Goal: Answer question/provide support: Share knowledge or assist other users

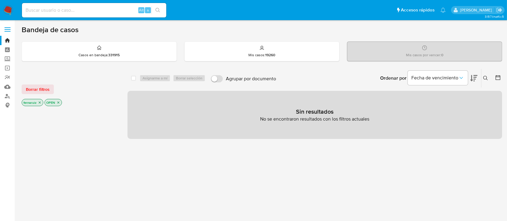
click at [10, 12] on img at bounding box center [8, 10] width 10 height 10
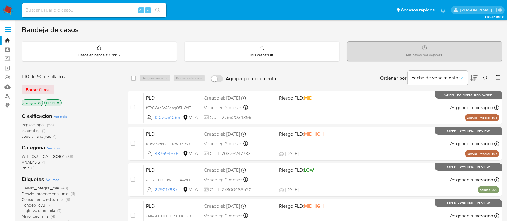
click at [59, 102] on icon "close-filter" at bounding box center [58, 103] width 2 height 2
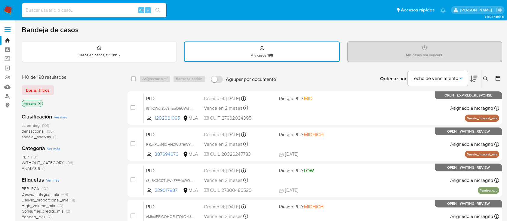
click at [41, 102] on icon "close-filter" at bounding box center [40, 104] width 4 height 4
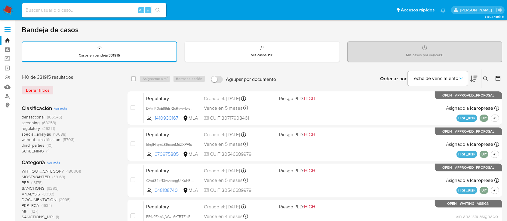
click at [484, 75] on button at bounding box center [486, 78] width 10 height 7
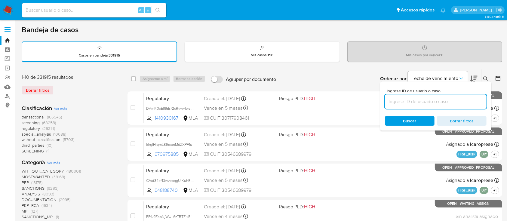
click at [461, 102] on input at bounding box center [436, 102] width 102 height 8
type input "564039448"
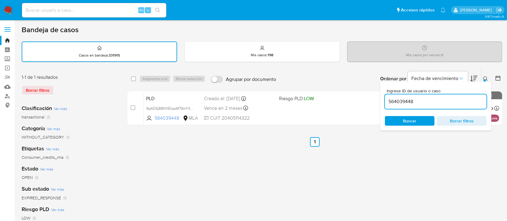
click at [487, 77] on icon at bounding box center [485, 78] width 5 height 5
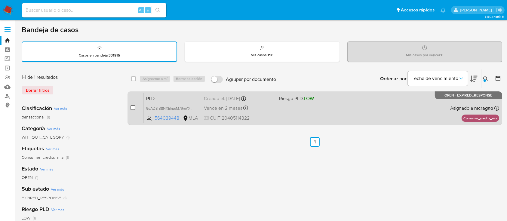
click at [132, 108] on input "checkbox" at bounding box center [132, 107] width 5 height 5
checkbox input "true"
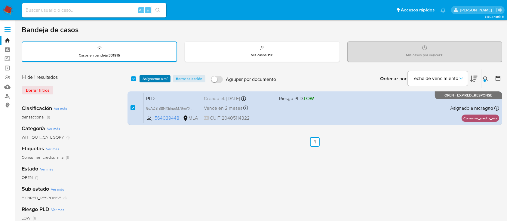
click at [160, 77] on span "Asignarme a mí" at bounding box center [155, 79] width 25 height 6
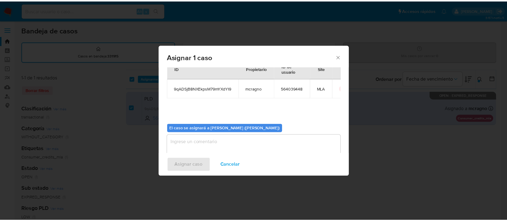
scroll to position [31, 0]
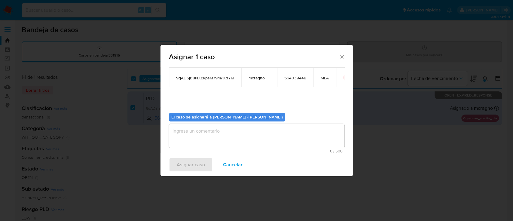
click at [210, 136] on textarea "assign-modal" at bounding box center [257, 136] width 176 height 24
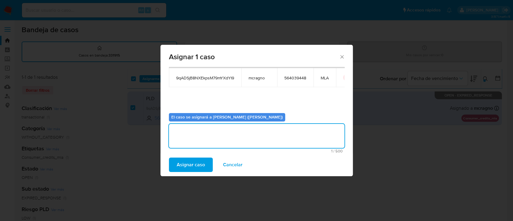
click at [203, 163] on span "Asignar caso" at bounding box center [191, 164] width 28 height 13
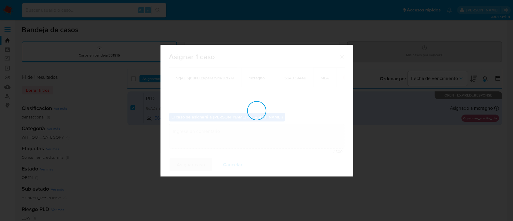
checkbox input "false"
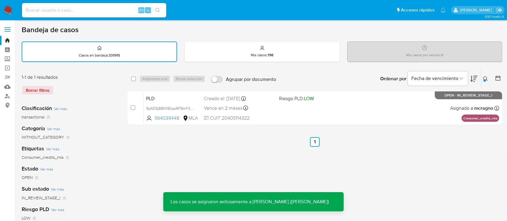
click at [338, 115] on div "PLD 9qADSjB8NXEkpsM79mYXdYI9 564039448 MLA Riesgo PLD: LOW Creado el: 12/08/202…" at bounding box center [321, 108] width 355 height 30
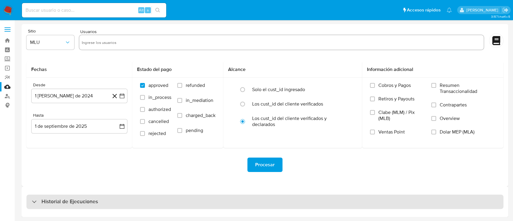
click at [66, 198] on h3 "Historial de Ejecuciones" at bounding box center [69, 201] width 57 height 7
select select "10"
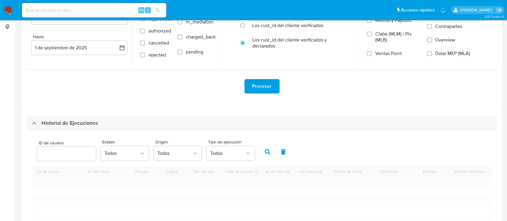
scroll to position [80, 0]
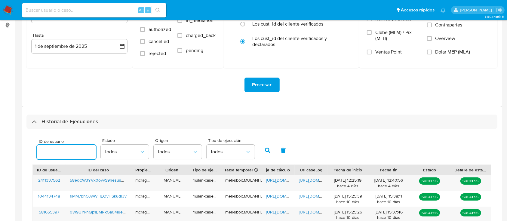
click at [62, 150] on input "number" at bounding box center [66, 152] width 59 height 8
type input "564039448"
click at [265, 151] on icon "button" at bounding box center [267, 150] width 5 height 5
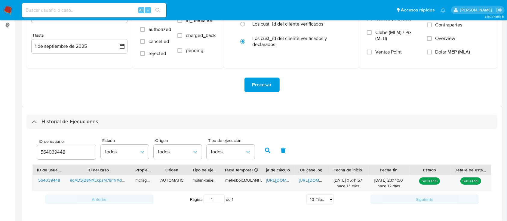
click at [278, 181] on span "https://docs.google.com/spreadsheets/d/1app9q2dUlGng8CecmSsBfZlfZTeGIGprB5BKsPi…" at bounding box center [286, 180] width 41 height 6
click at [312, 182] on span "https://docs.google.com/document/d/1uCKyN_pHwMtfp8_TS1GLcIx33Gnki3YvomJmidR8AtM…" at bounding box center [319, 180] width 41 height 6
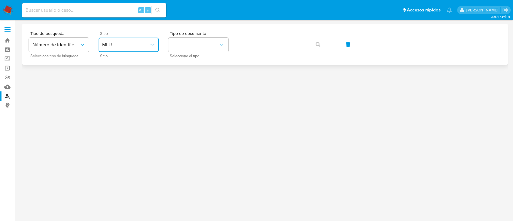
click at [120, 42] on button "MLU" at bounding box center [129, 45] width 60 height 14
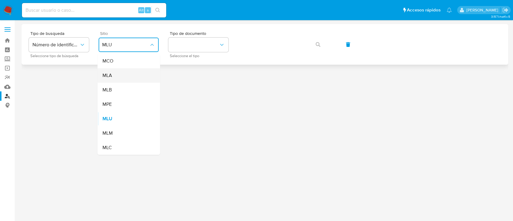
click at [134, 78] on div "MLA" at bounding box center [126, 75] width 49 height 14
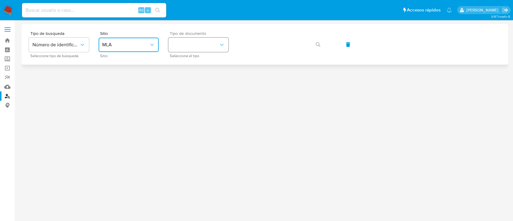
click at [194, 48] on button "identificationType" at bounding box center [198, 45] width 60 height 14
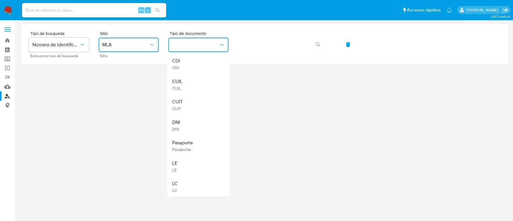
click at [200, 80] on div "CUIL CUIL" at bounding box center [196, 84] width 49 height 20
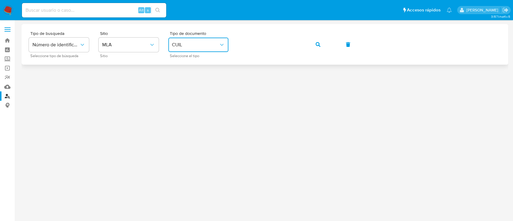
click at [321, 43] on button "button" at bounding box center [318, 44] width 20 height 14
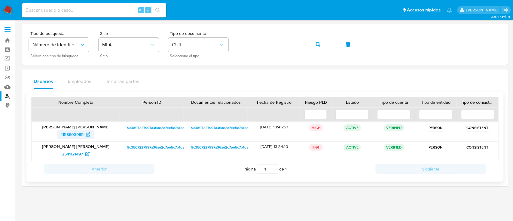
click at [72, 135] on span "1158603985" at bounding box center [72, 135] width 23 height 10
click at [310, 44] on button "button" at bounding box center [318, 44] width 20 height 14
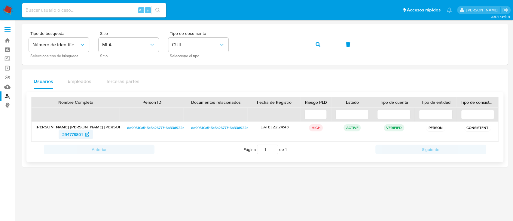
click at [84, 136] on span "294778801" at bounding box center [75, 135] width 27 height 10
click at [317, 45] on icon "button" at bounding box center [318, 44] width 5 height 5
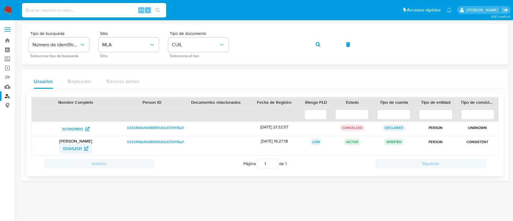
click at [75, 148] on span "133652121" at bounding box center [72, 149] width 19 height 10
click at [314, 41] on button "button" at bounding box center [318, 44] width 20 height 14
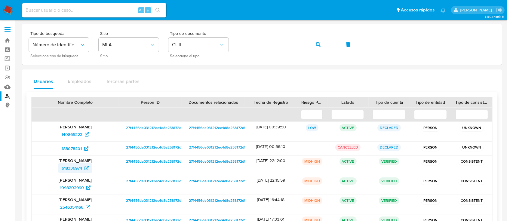
click at [75, 166] on span "618336974" at bounding box center [72, 168] width 20 height 10
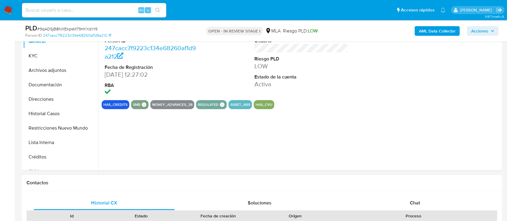
scroll to position [160, 0]
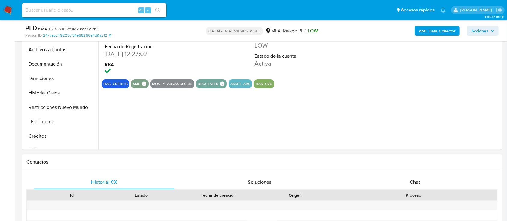
select select "10"
click at [422, 185] on div "Chat" at bounding box center [415, 182] width 141 height 14
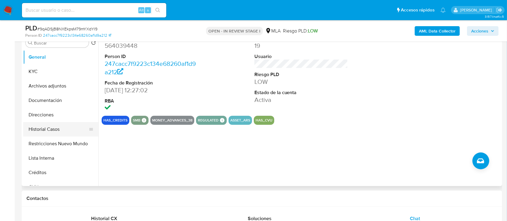
scroll to position [120, 0]
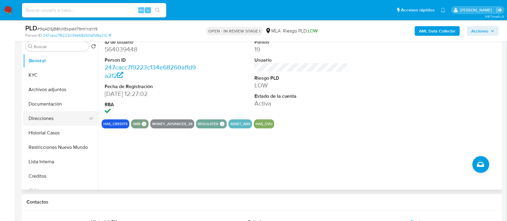
drag, startPoint x: 54, startPoint y: 147, endPoint x: 60, endPoint y: 112, distance: 35.4
click at [54, 147] on button "Restricciones Nuevo Mundo" at bounding box center [60, 147] width 75 height 14
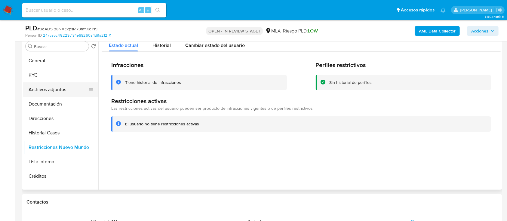
drag, startPoint x: 62, startPoint y: 102, endPoint x: 60, endPoint y: 88, distance: 13.9
click at [62, 102] on button "Documentación" at bounding box center [60, 104] width 75 height 14
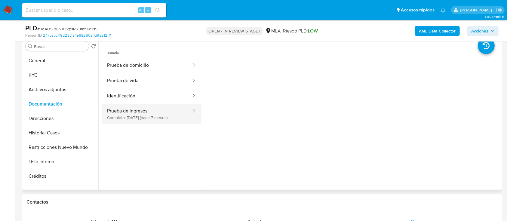
click at [191, 111] on icon at bounding box center [194, 111] width 6 height 6
click at [168, 112] on button "Prueba de ingresos Completo: 02/02/2025 (hace 7 meses)" at bounding box center [147, 114] width 90 height 20
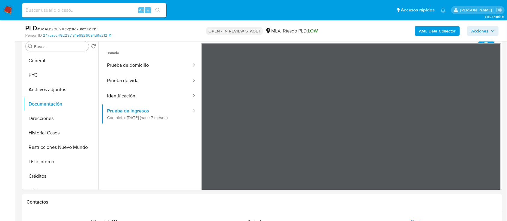
click at [60, 69] on button "KYC" at bounding box center [58, 75] width 70 height 14
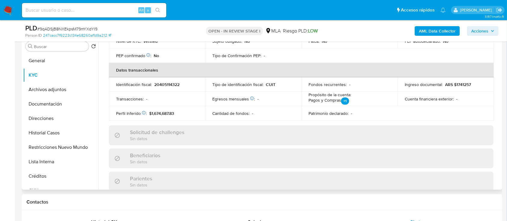
scroll to position [317, 0]
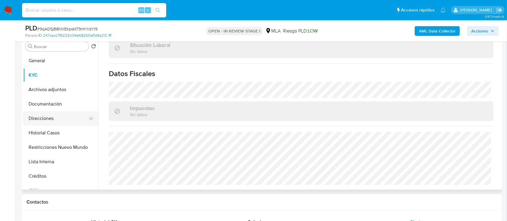
click at [60, 118] on button "Direcciones" at bounding box center [58, 118] width 70 height 14
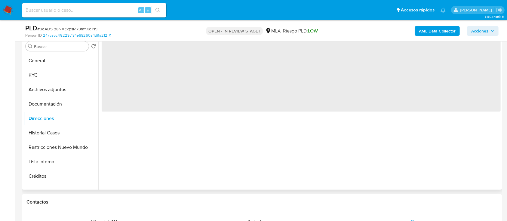
scroll to position [0, 0]
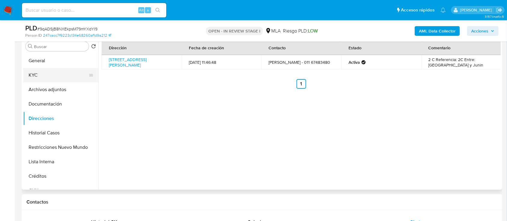
click at [62, 74] on button "KYC" at bounding box center [58, 75] width 70 height 14
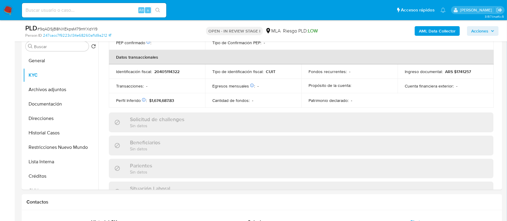
scroll to position [317, 0]
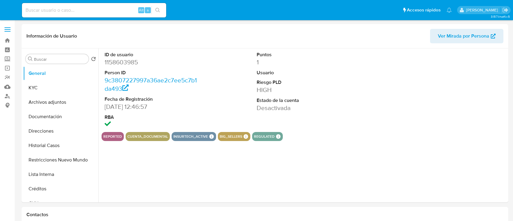
select select "10"
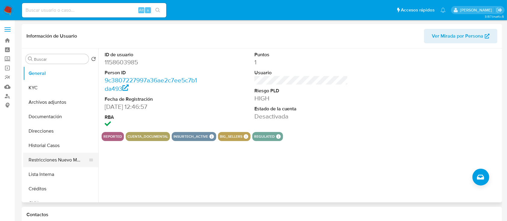
click at [55, 159] on button "Restricciones Nuevo Mundo" at bounding box center [58, 160] width 70 height 14
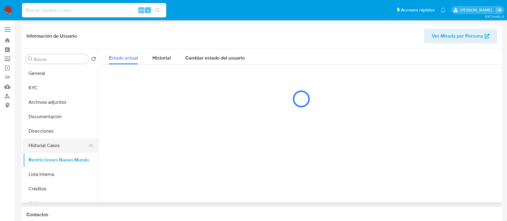
click at [65, 145] on button "Historial Casos" at bounding box center [58, 145] width 70 height 14
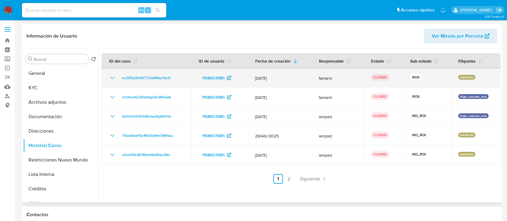
click at [112, 78] on icon "Mostrar/Ocultar" at bounding box center [112, 78] width 4 height 2
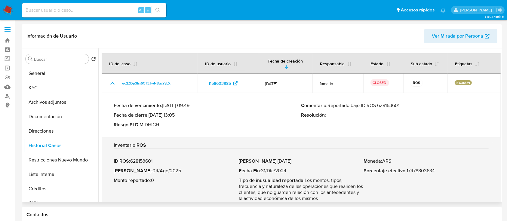
drag, startPoint x: 158, startPoint y: 115, endPoint x: 176, endPoint y: 115, distance: 17.1
click at [176, 115] on p "Fecha de cierre : 05/08/2025 13:05" at bounding box center [208, 115] width 188 height 6
click at [59, 158] on button "Restricciones Nuevo Mundo" at bounding box center [58, 160] width 70 height 14
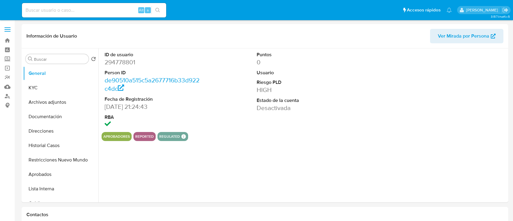
select select "10"
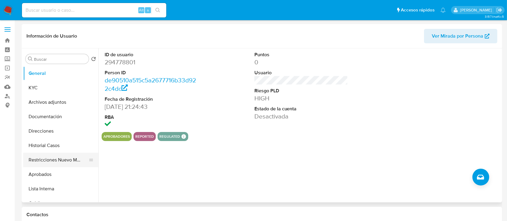
click at [58, 161] on button "Restricciones Nuevo Mundo" at bounding box center [58, 160] width 70 height 14
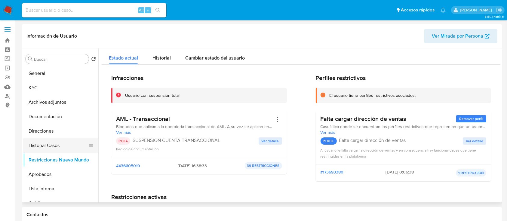
click at [52, 146] on button "Historial Casos" at bounding box center [58, 145] width 70 height 14
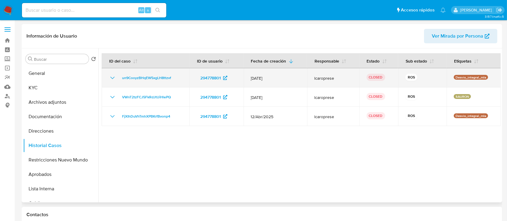
click at [112, 76] on icon "Mostrar/Ocultar" at bounding box center [112, 77] width 7 height 7
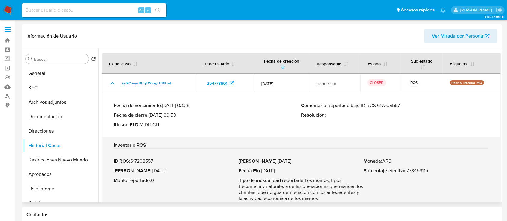
drag, startPoint x: 159, startPoint y: 114, endPoint x: 176, endPoint y: 114, distance: 16.5
click at [176, 114] on p "Fecha de cierre : [DATE] 09:50" at bounding box center [208, 115] width 188 height 6
click at [164, 115] on p "Fecha de cierre : [DATE] 09:50" at bounding box center [208, 115] width 188 height 6
drag, startPoint x: 158, startPoint y: 114, endPoint x: 175, endPoint y: 113, distance: 17.8
click at [175, 113] on p "Fecha de cierre : 27/06/2025 09:50" at bounding box center [208, 115] width 188 height 6
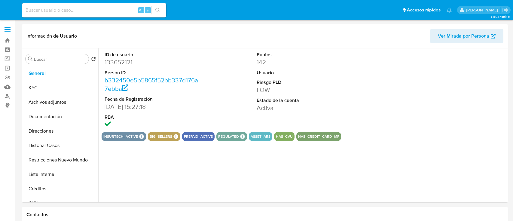
select select "10"
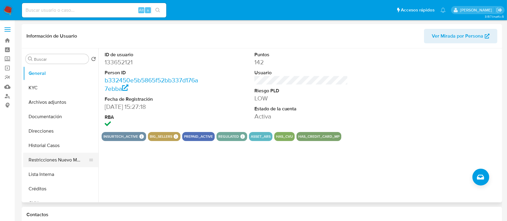
click at [50, 164] on button "Restricciones Nuevo Mundo" at bounding box center [58, 160] width 70 height 14
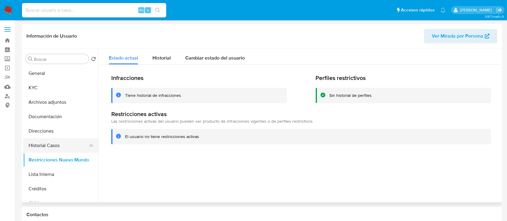
click at [60, 147] on button "Historial Casos" at bounding box center [58, 145] width 70 height 14
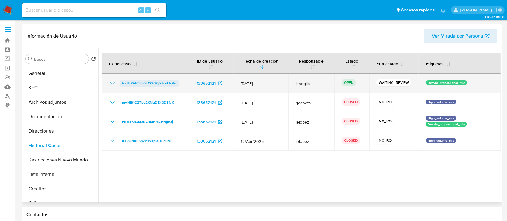
click at [141, 82] on span "GzHD2408LnSD2WMy9JcuUcRu" at bounding box center [149, 83] width 54 height 7
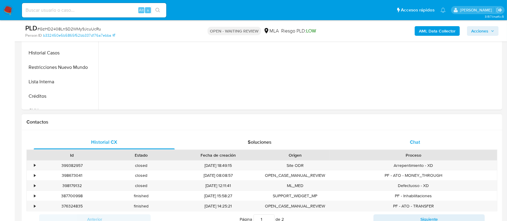
click at [441, 147] on div "Chat" at bounding box center [415, 142] width 141 height 14
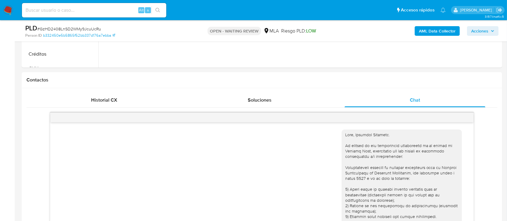
scroll to position [281, 0]
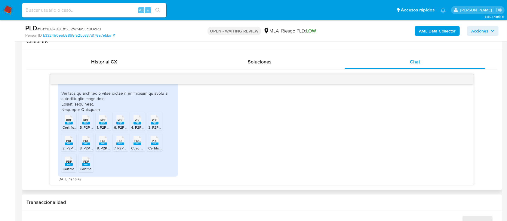
select select "10"
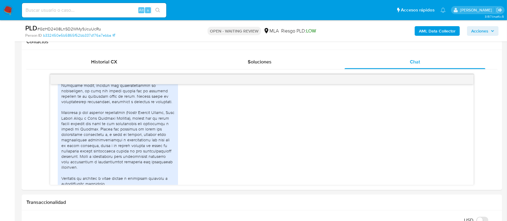
scroll to position [322, 0]
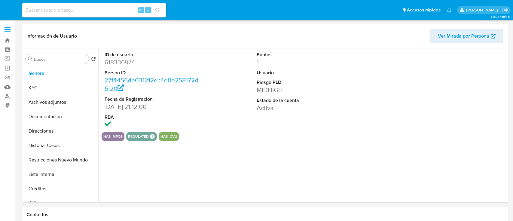
select select "10"
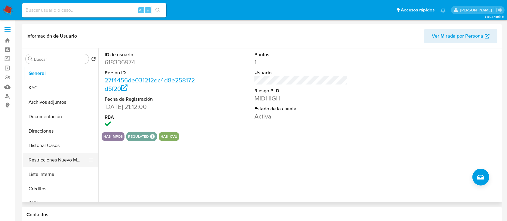
click at [64, 164] on button "Restricciones Nuevo Mundo" at bounding box center [58, 160] width 70 height 14
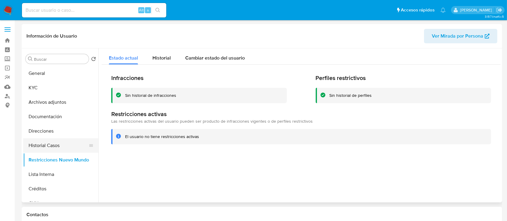
click at [63, 152] on button "Historial Casos" at bounding box center [58, 145] width 70 height 14
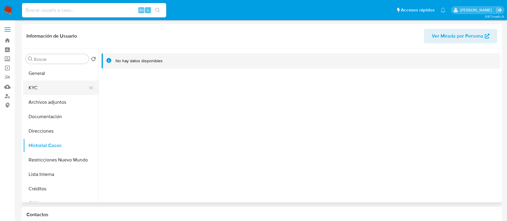
click at [58, 88] on button "KYC" at bounding box center [58, 88] width 70 height 14
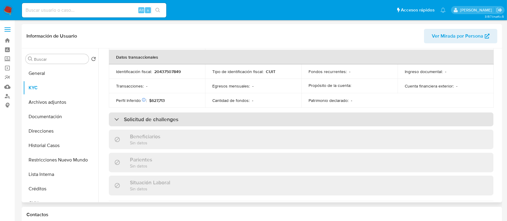
scroll to position [328, 0]
